Goal: Information Seeking & Learning: Learn about a topic

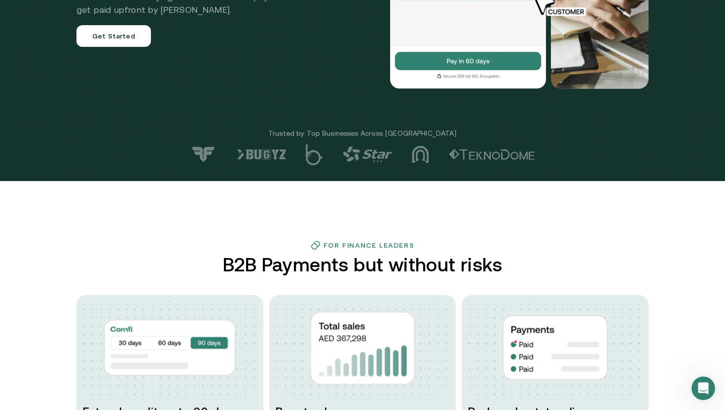
scroll to position [91, 0]
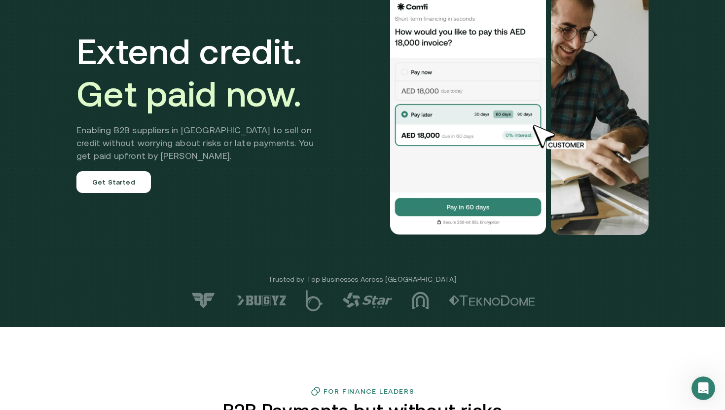
click at [449, 211] on img at bounding box center [468, 111] width 158 height 247
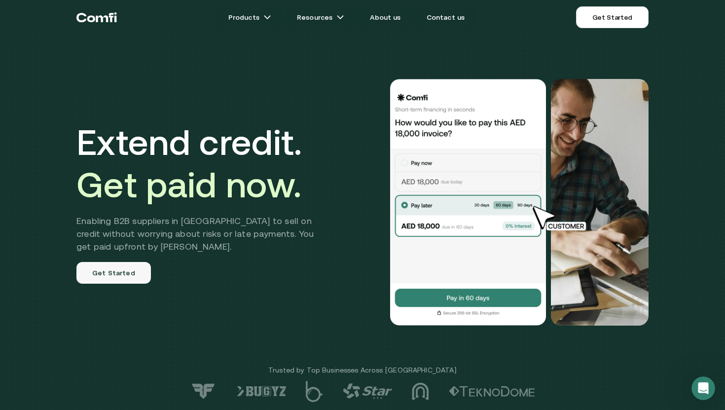
click at [130, 272] on link "Get Started" at bounding box center [113, 273] width 75 height 22
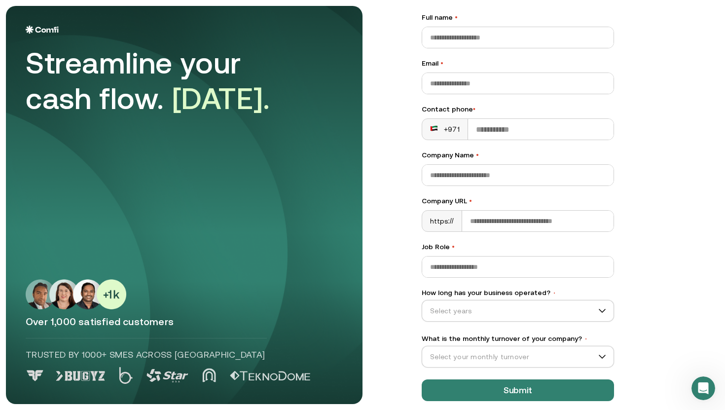
scroll to position [68, 0]
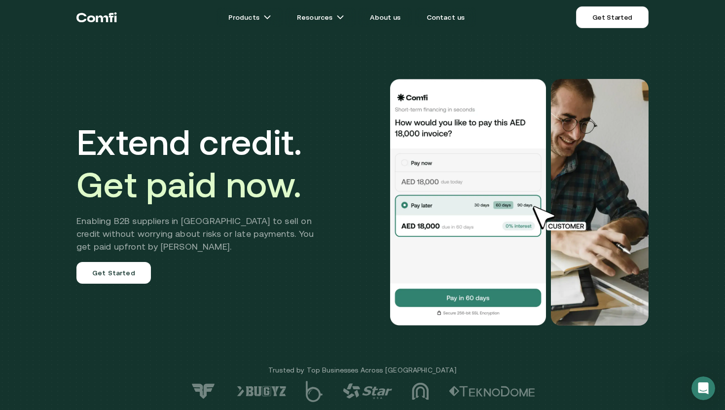
click at [146, 243] on h2 "Enabling B2B suppliers in MENA to sell on credit without worrying about risks o…" at bounding box center [202, 234] width 252 height 38
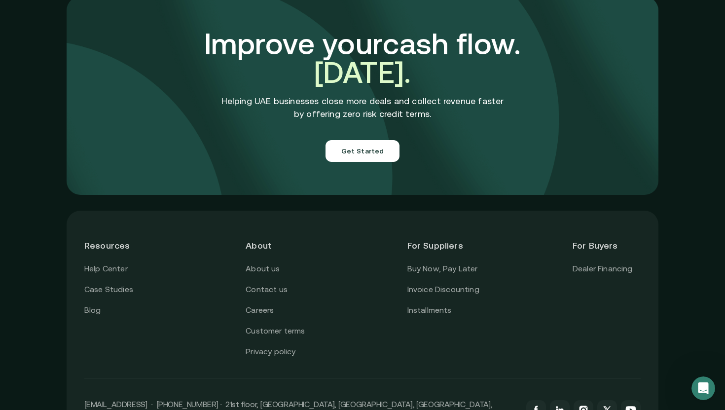
scroll to position [3499, 0]
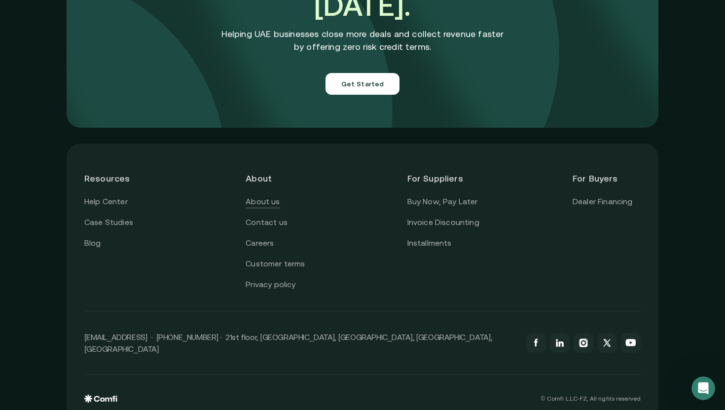
click at [272, 195] on link "About us" at bounding box center [263, 201] width 34 height 13
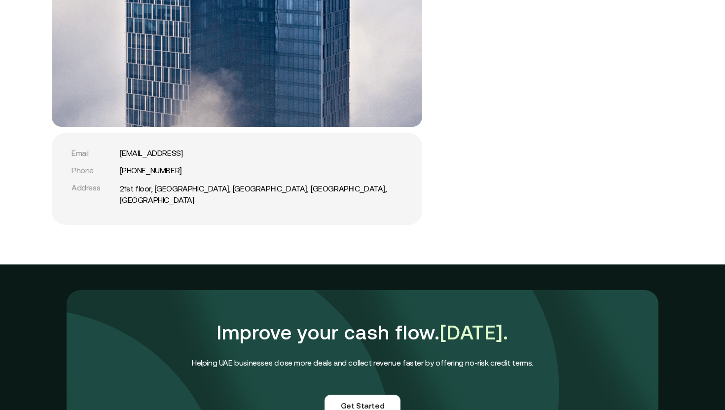
scroll to position [2384, 0]
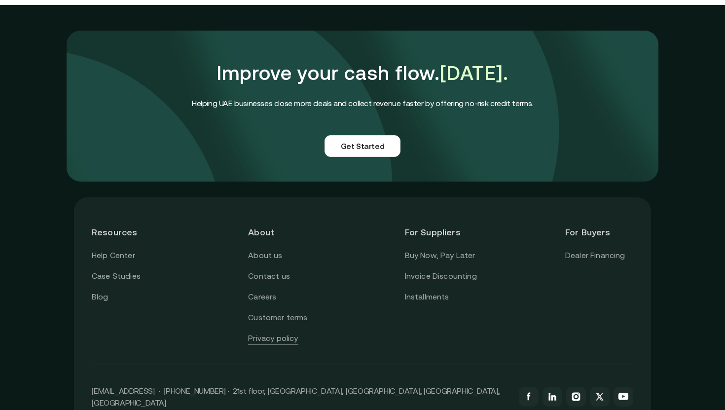
click at [272, 332] on link "Privacy policy" at bounding box center [273, 338] width 50 height 13
click at [274, 249] on link "About us" at bounding box center [265, 255] width 34 height 13
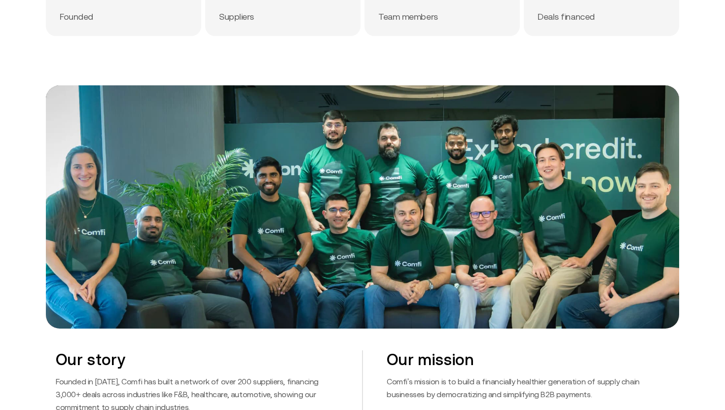
scroll to position [502, 0]
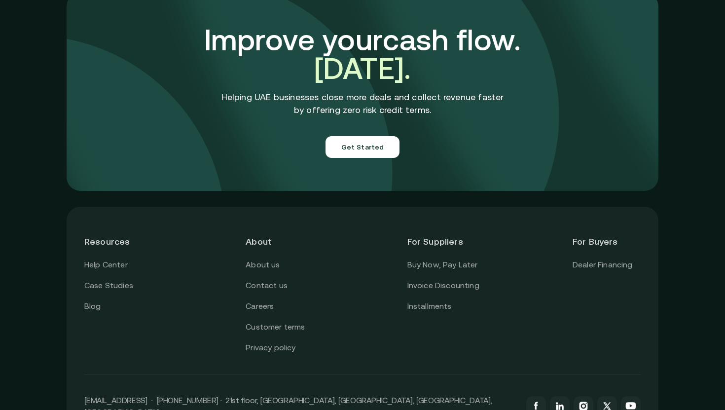
scroll to position [3500, 0]
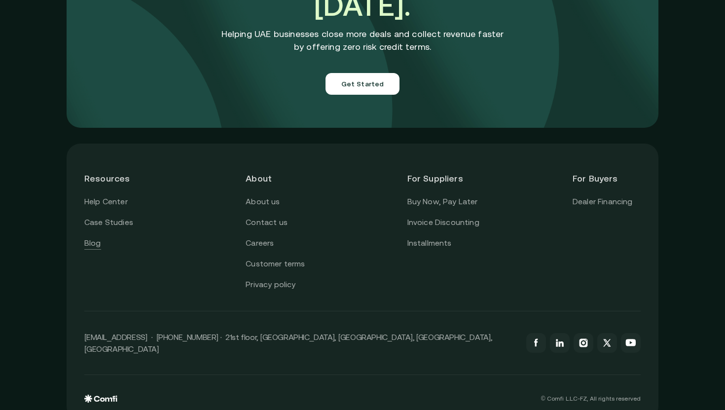
click at [91, 237] on link "Blog" at bounding box center [92, 243] width 17 height 13
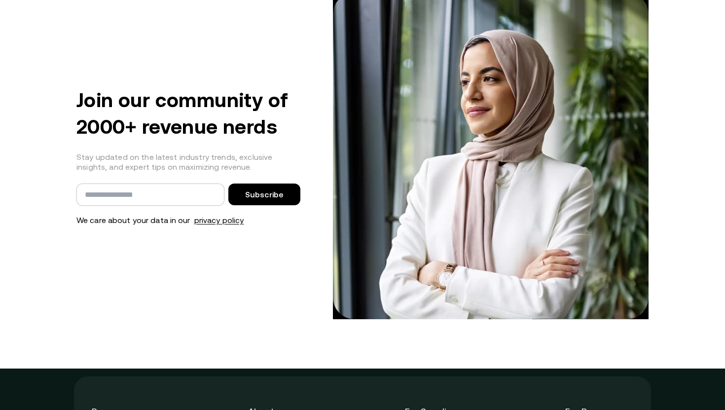
scroll to position [2044, 0]
